Goal: Find specific page/section: Find specific page/section

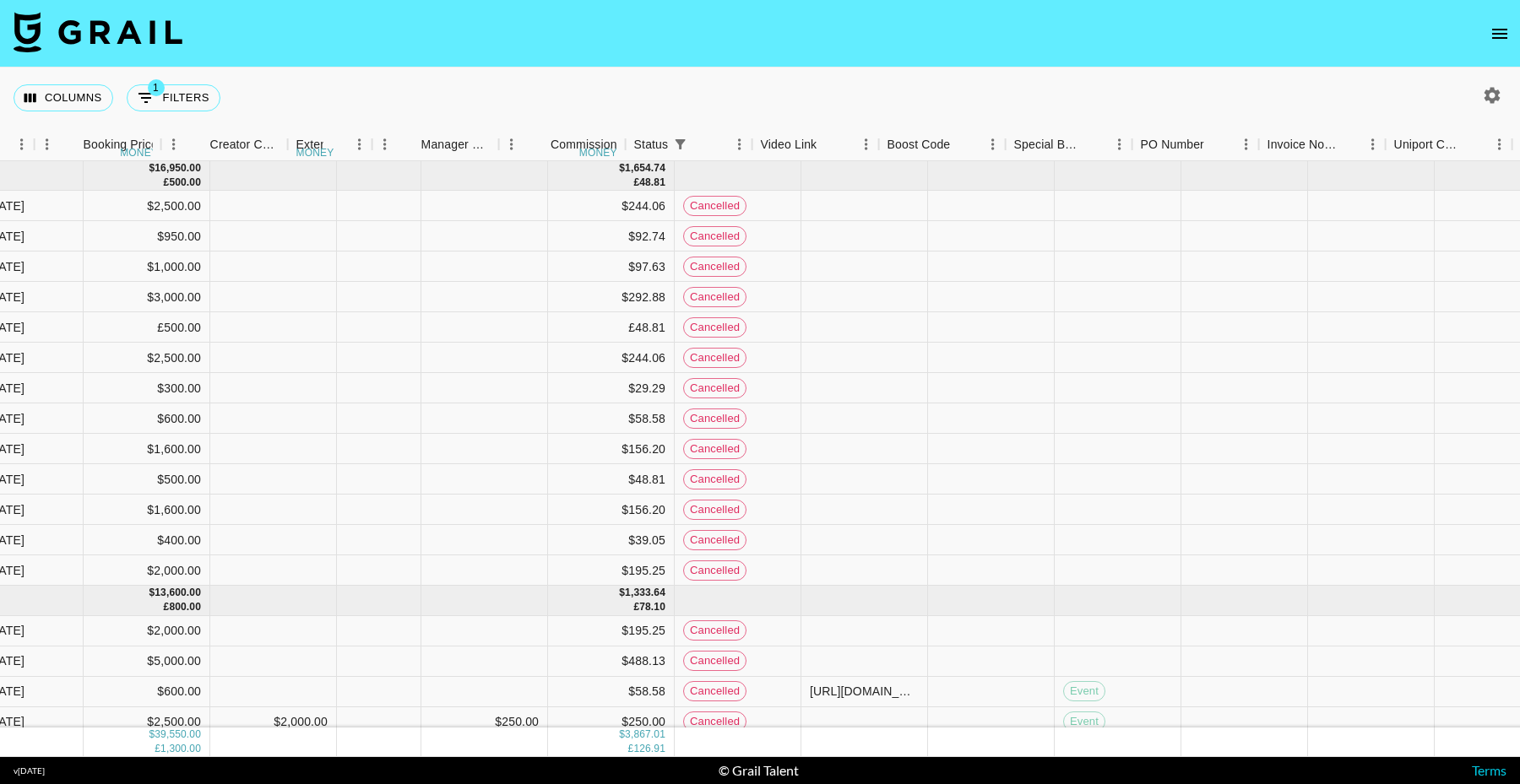
scroll to position [0, 1118]
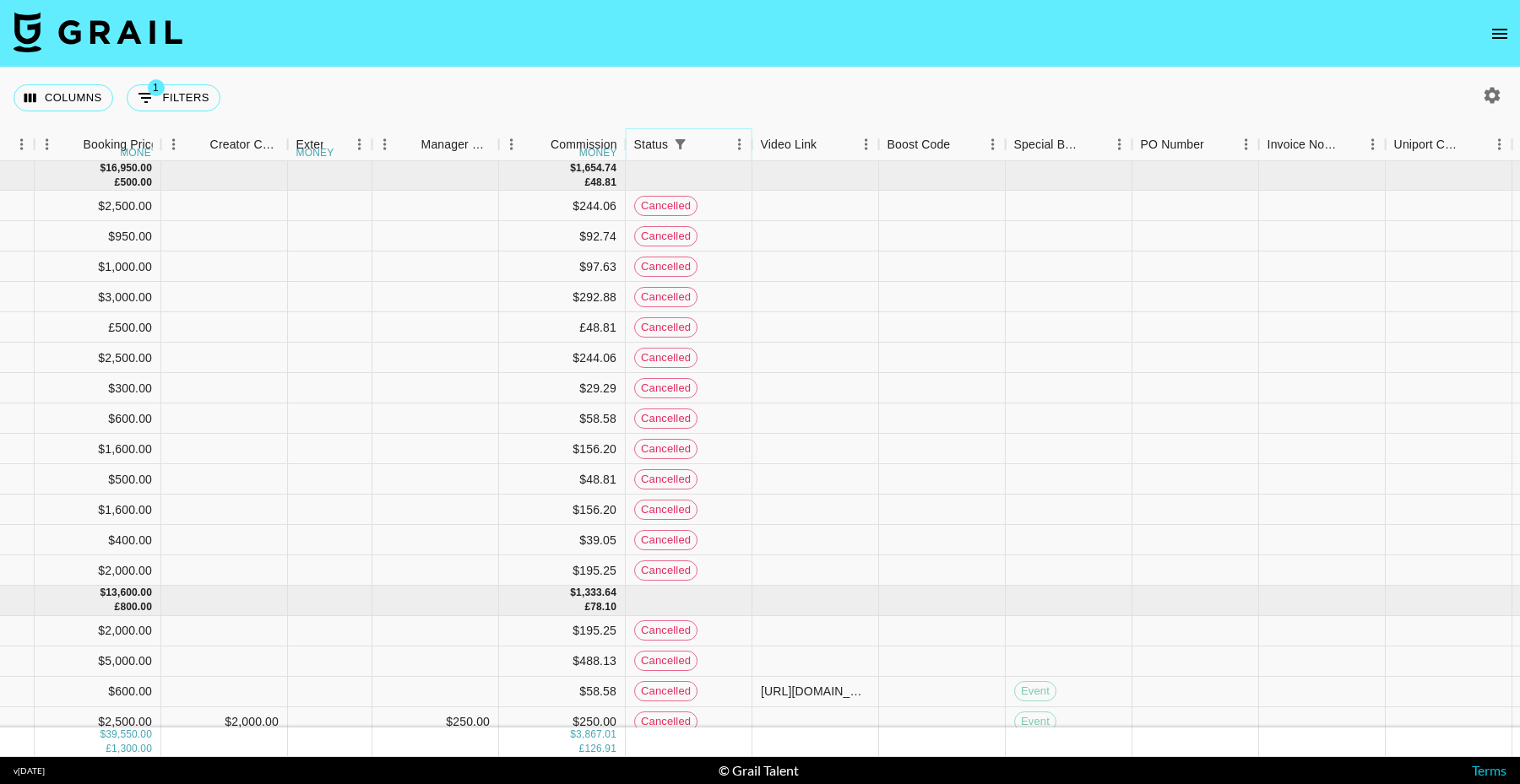
click at [738, 148] on icon "Menu" at bounding box center [740, 144] width 17 height 17
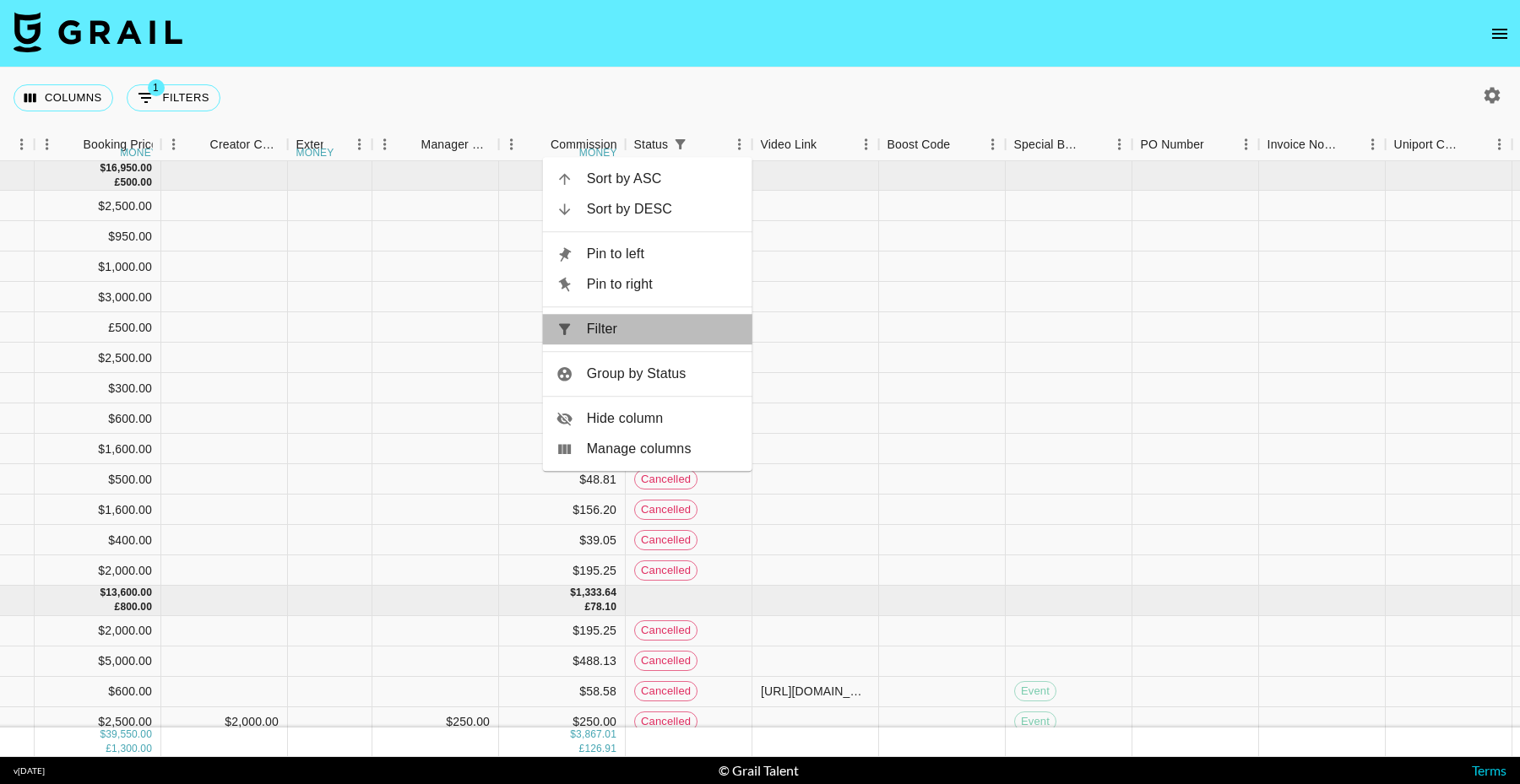
click at [658, 323] on span "Filter" at bounding box center [663, 330] width 152 height 20
select select "status"
select select "cancelled"
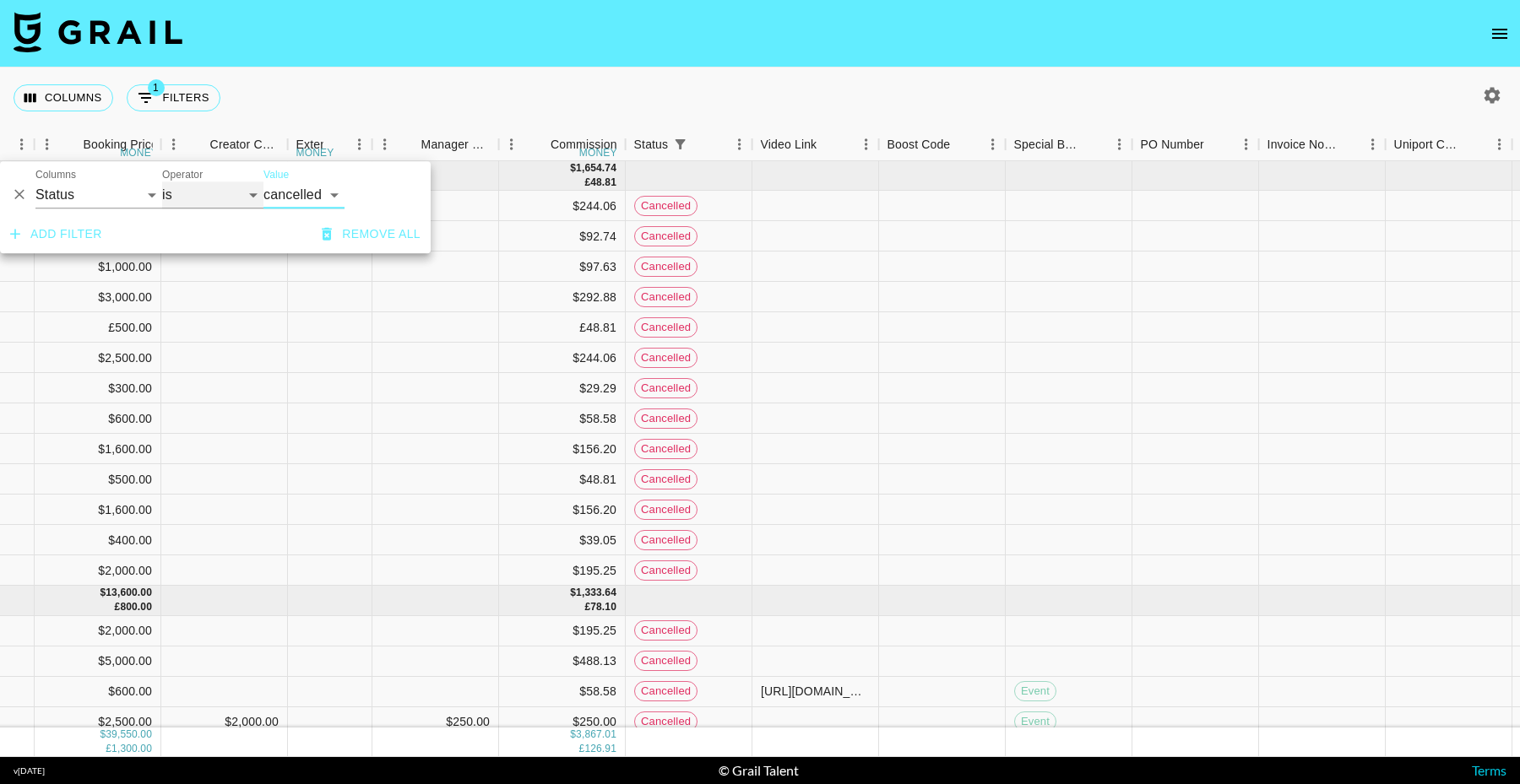
click at [224, 208] on select "is is not is any of is not any of" at bounding box center [213, 194] width 101 height 27
select select "not"
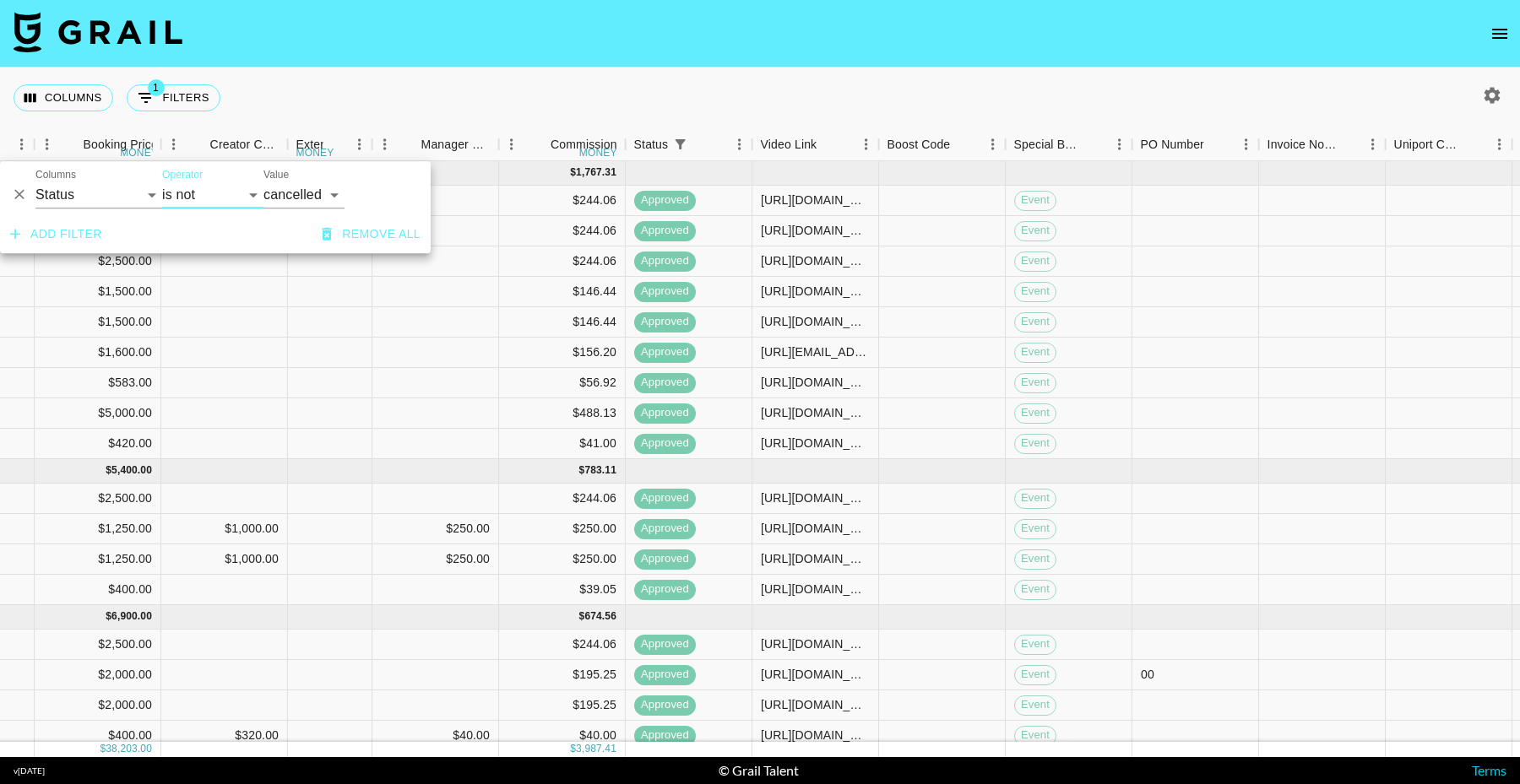
click at [1492, 96] on icon "button" at bounding box center [1492, 96] width 20 height 20
select select "[DATE]"
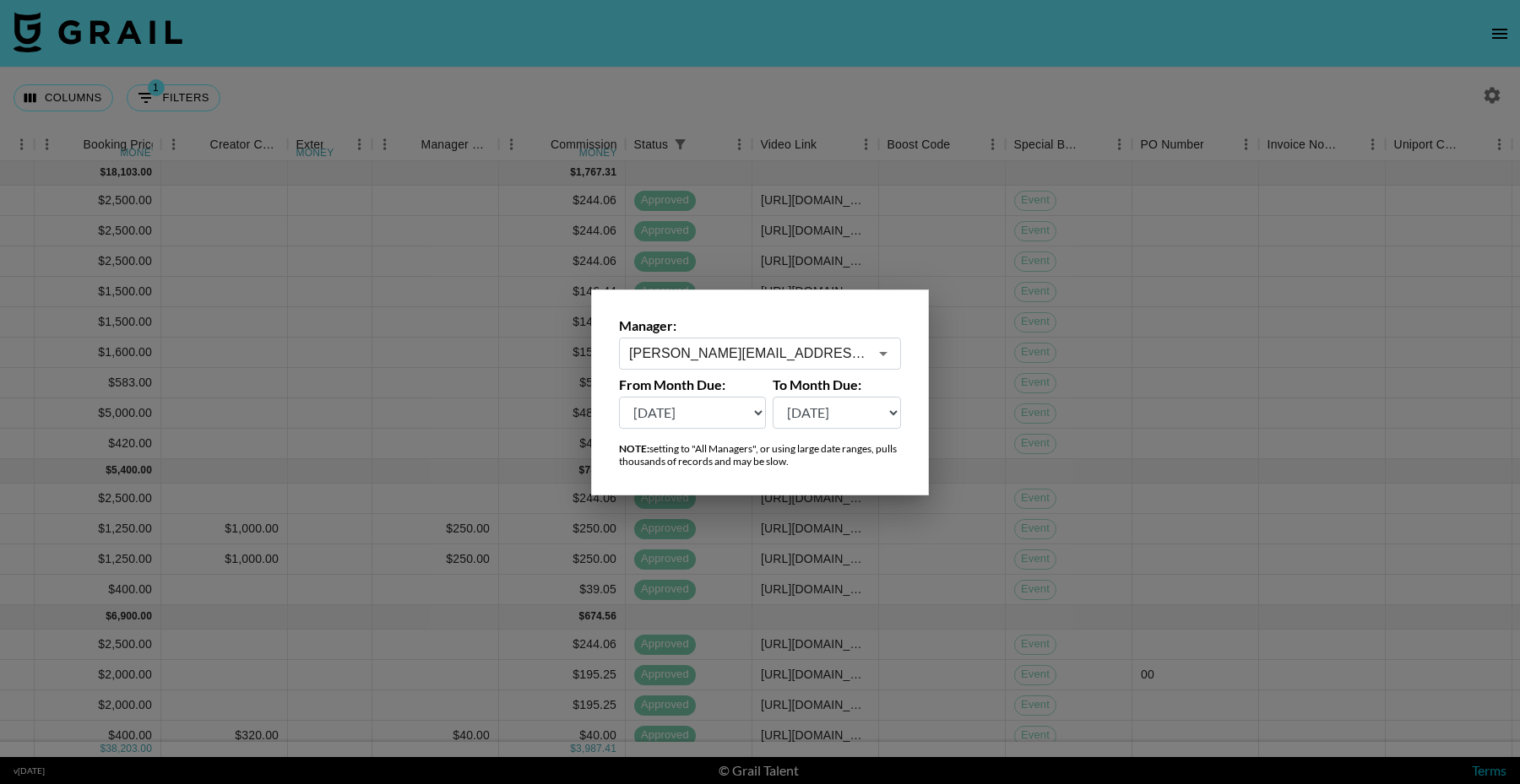
click at [950, 60] on div at bounding box center [760, 392] width 1520 height 784
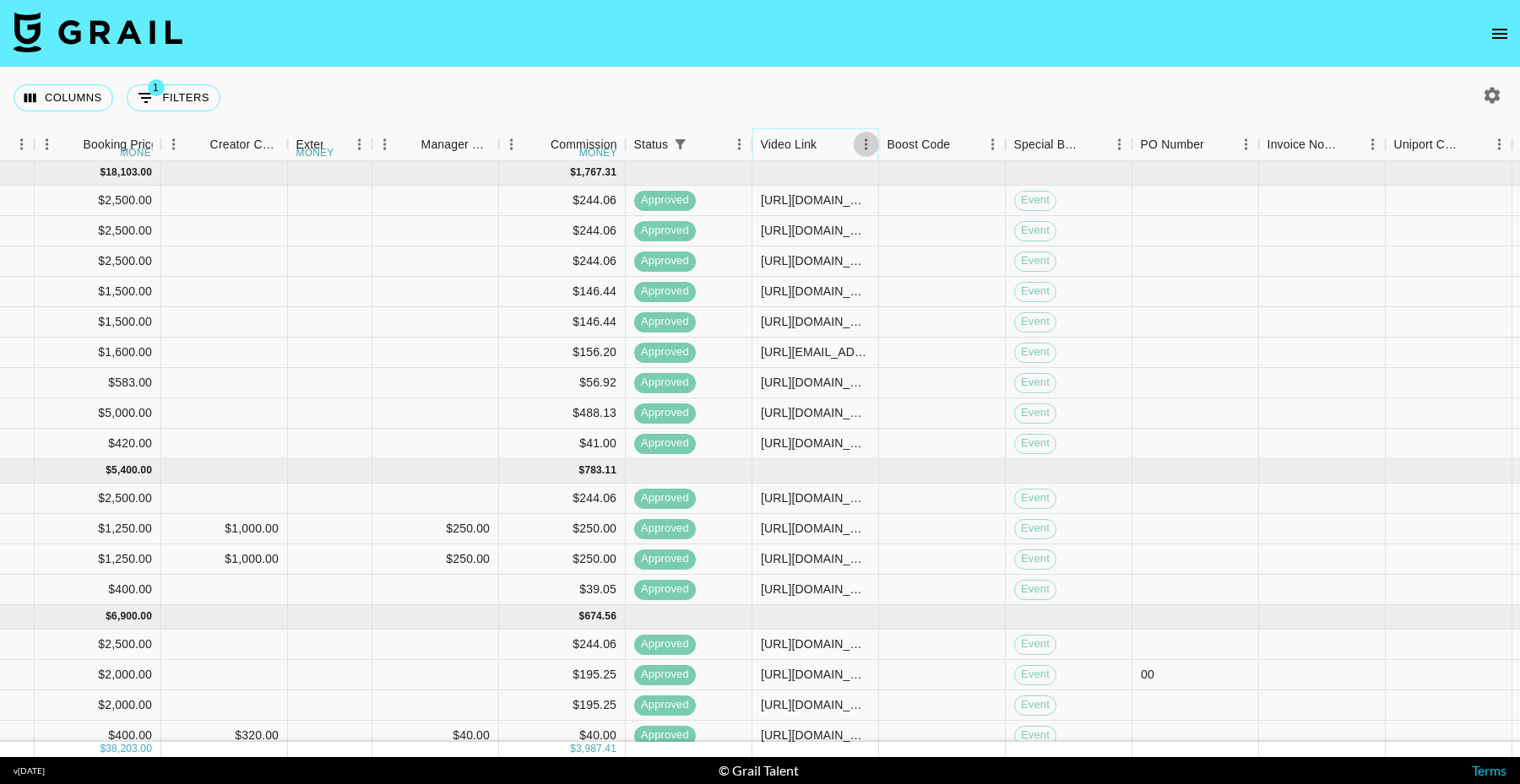
click at [867, 137] on icon "Menu" at bounding box center [866, 144] width 17 height 17
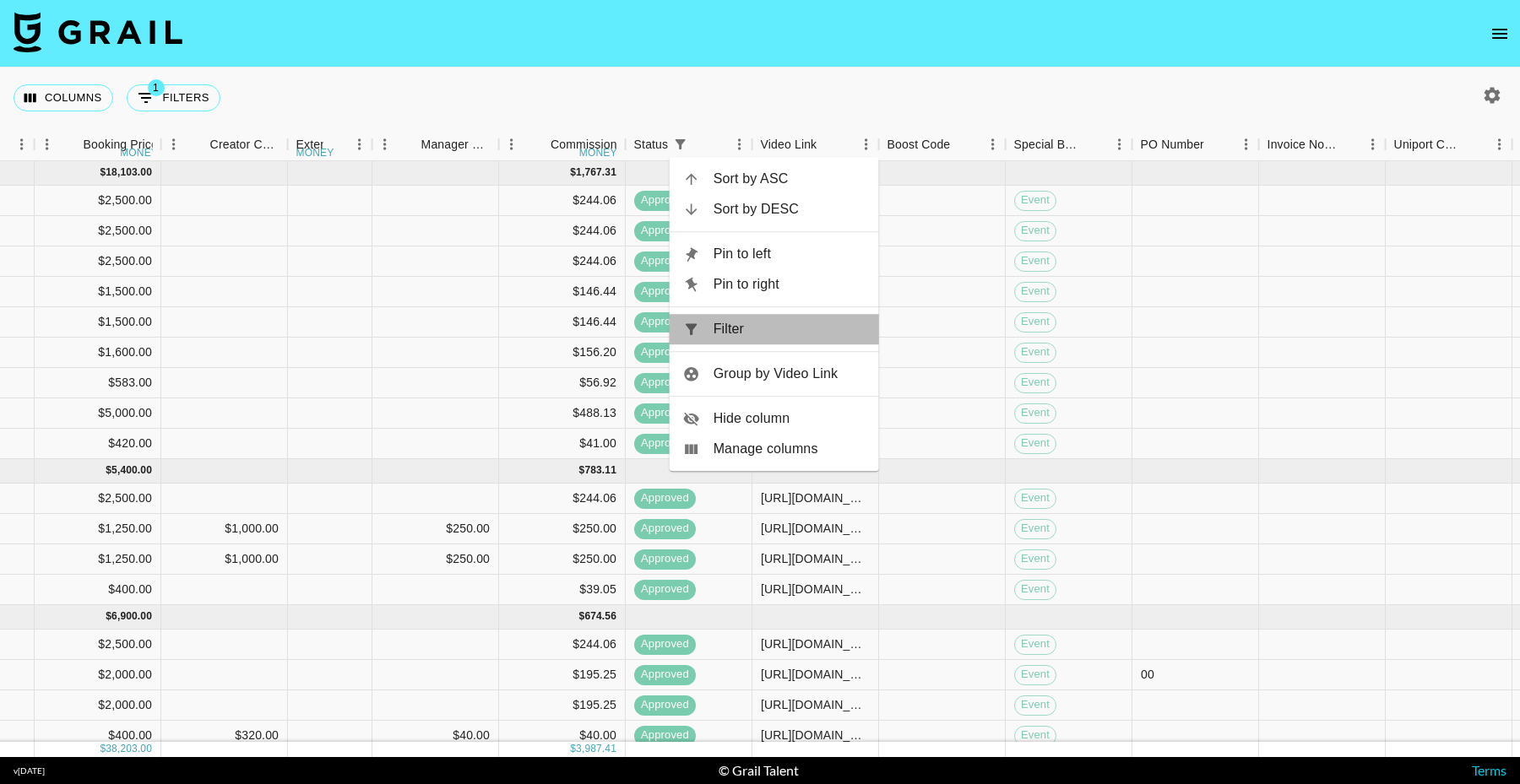
click at [772, 338] on span "Filter" at bounding box center [790, 330] width 152 height 20
select select "status"
select select "not"
select select "cancelled"
select select "videoLink"
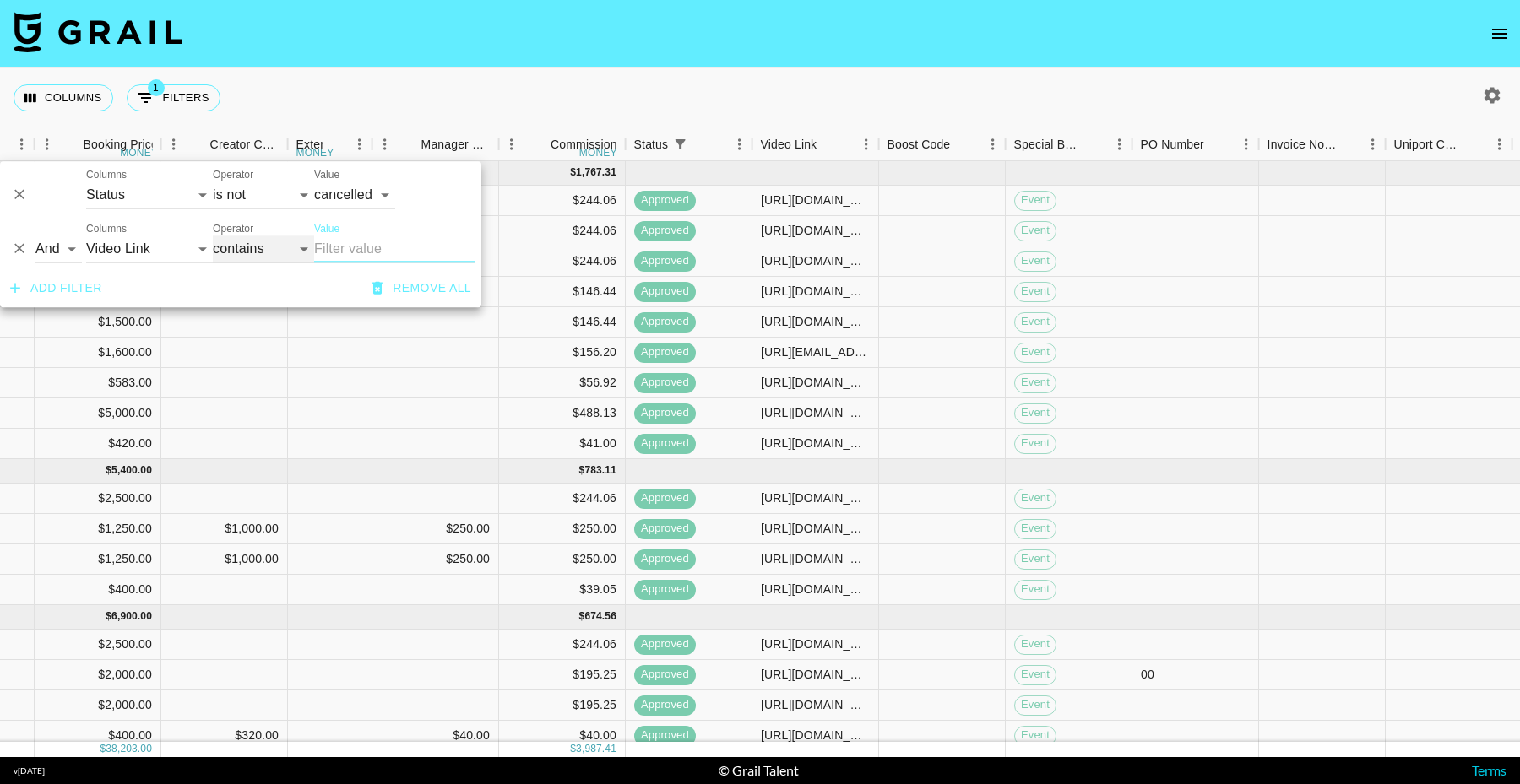
click at [271, 242] on select "contains equals starts with ends with is empty is not empty is any of" at bounding box center [263, 249] width 101 height 27
select select "isEmpty"
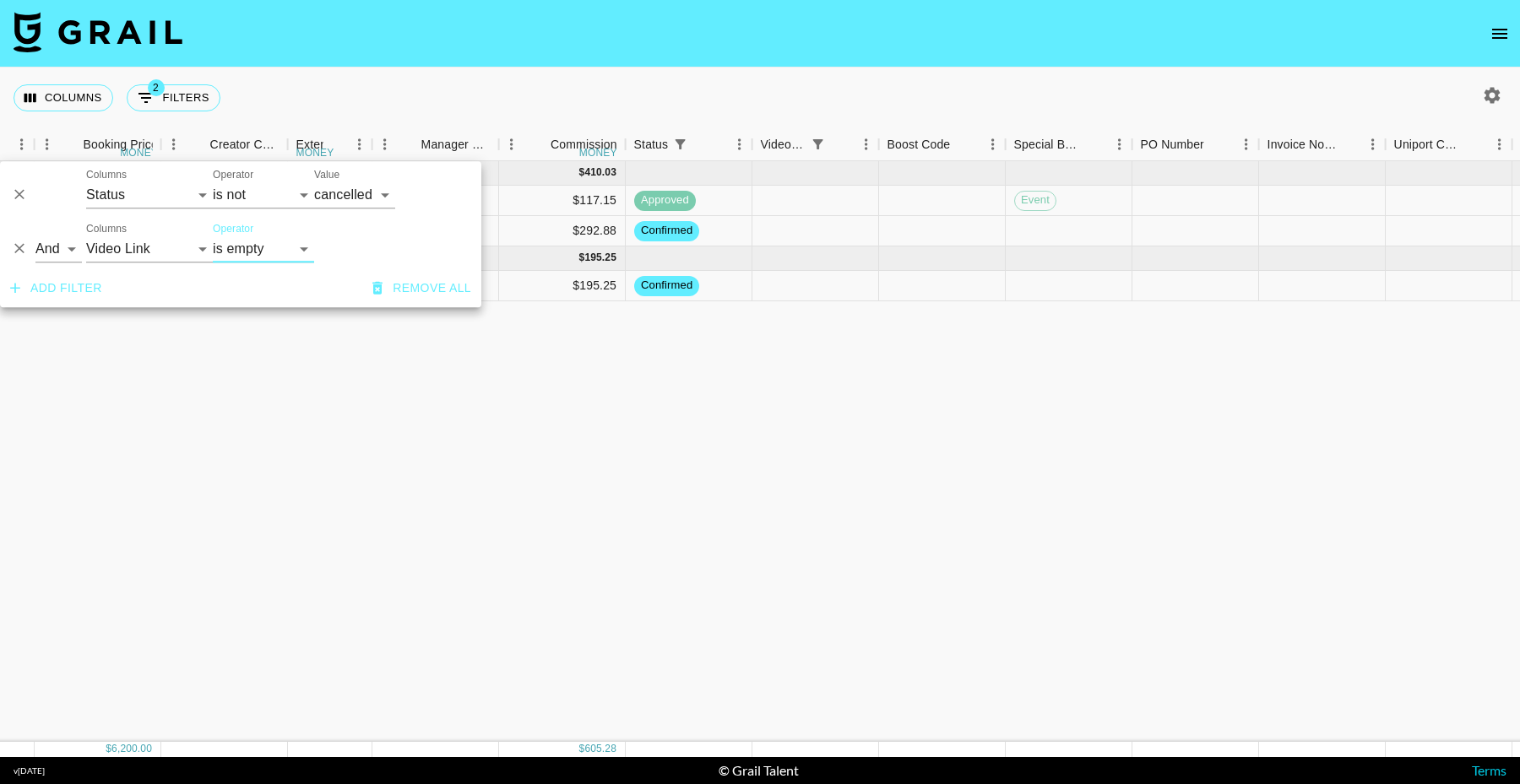
click at [906, 606] on div "[DATE] ( 2 ) $ 4,200.00 $ 410.03 recRB1nO3iRRiR8wX anaisha.torres [EMAIL_ADDRES…" at bounding box center [548, 451] width 3332 height 581
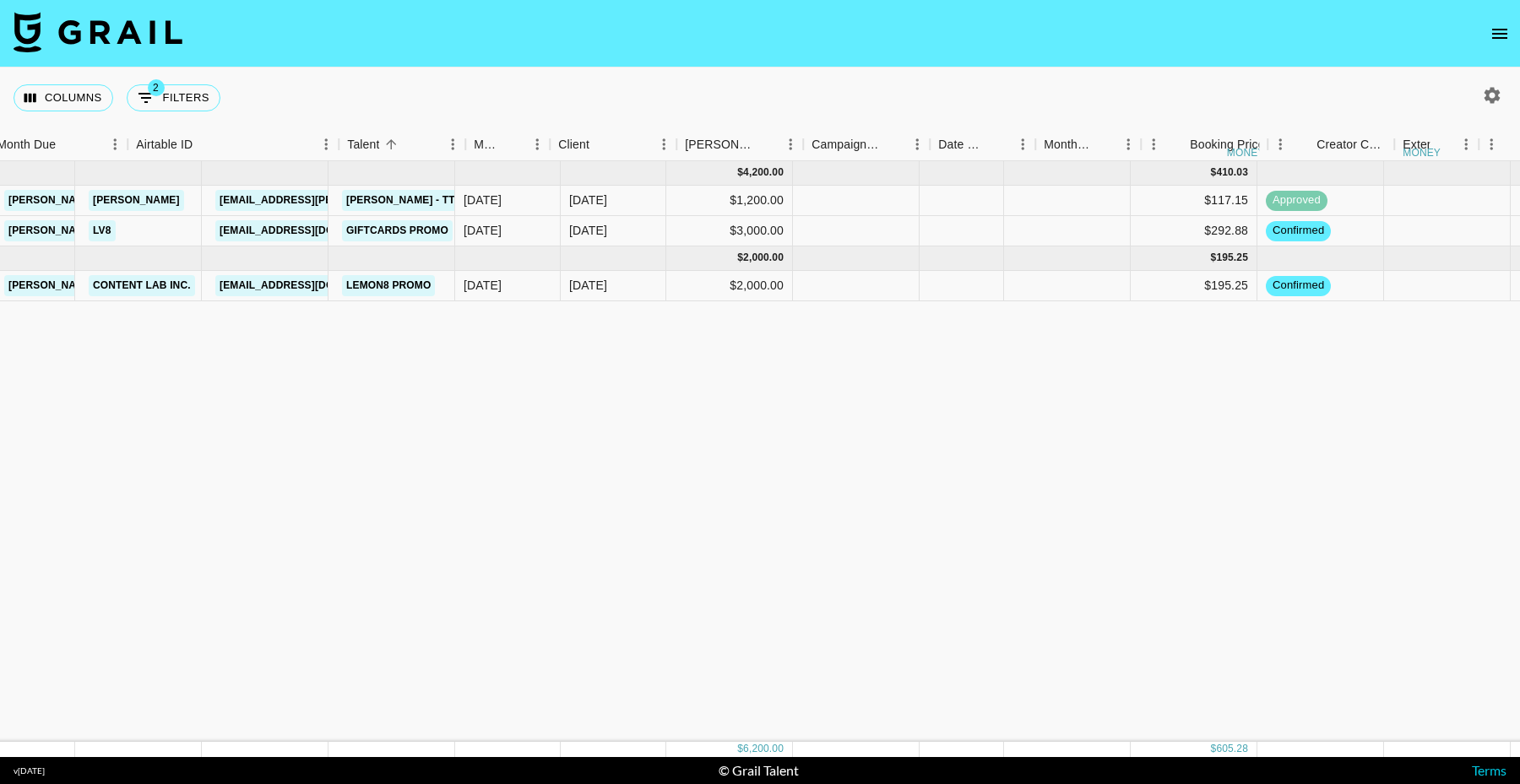
scroll to position [0, 0]
